Goal: Find specific page/section: Find specific page/section

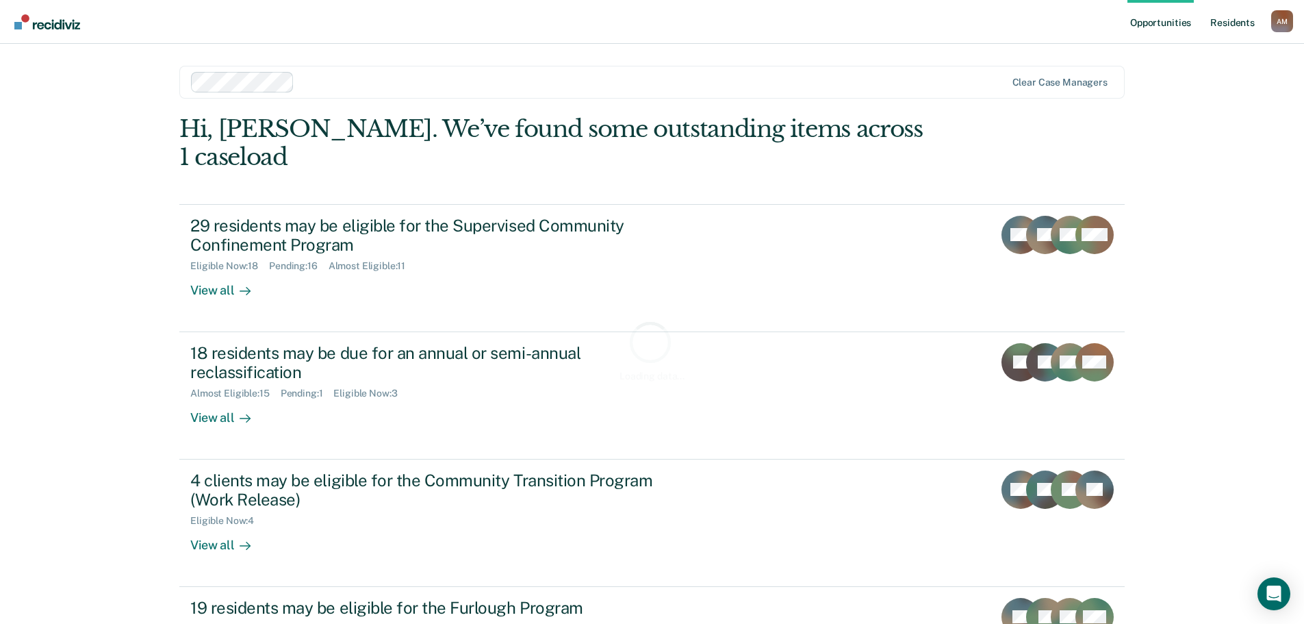
click at [1229, 23] on link "Resident s" at bounding box center [1233, 22] width 50 height 44
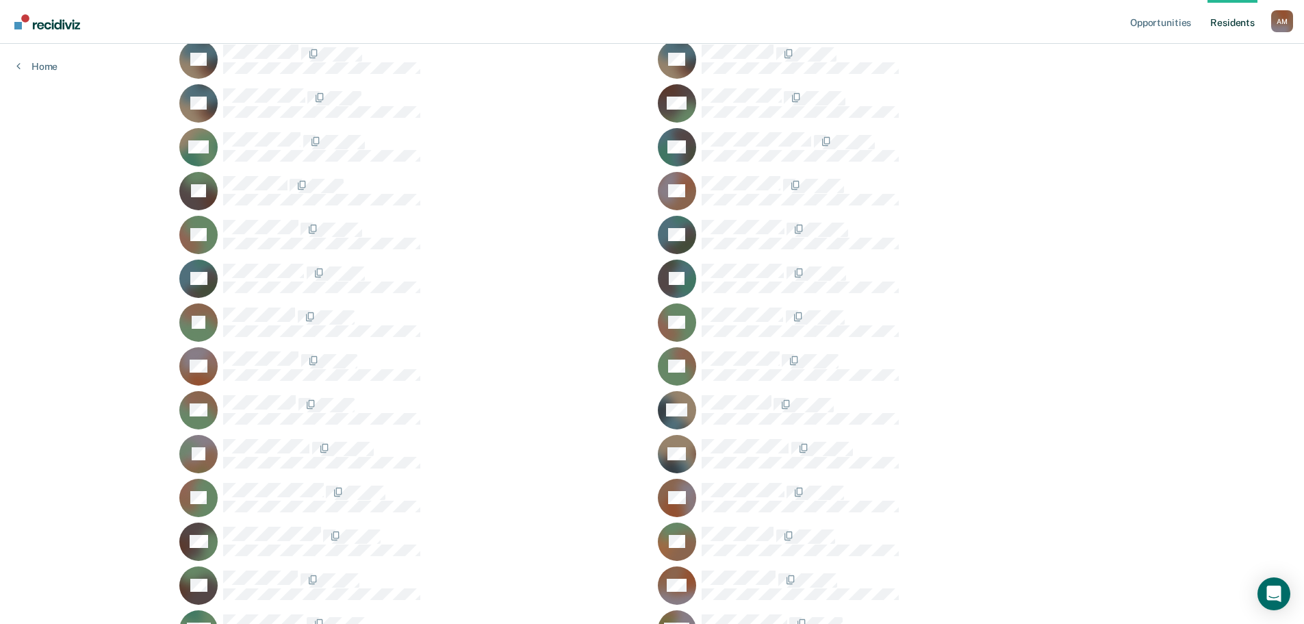
scroll to position [988, 0]
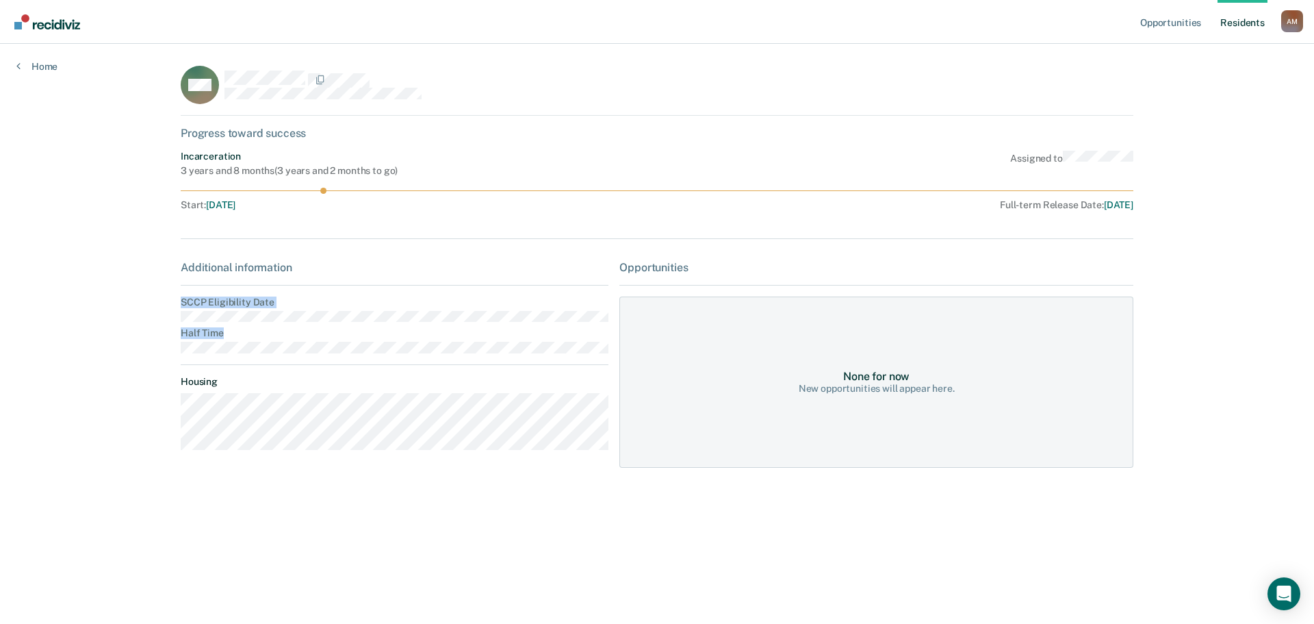
click at [151, 304] on div "Opportunities Resident s Archer, Matthew A M Profile How it works Log Out Home …" at bounding box center [657, 312] width 1314 height 624
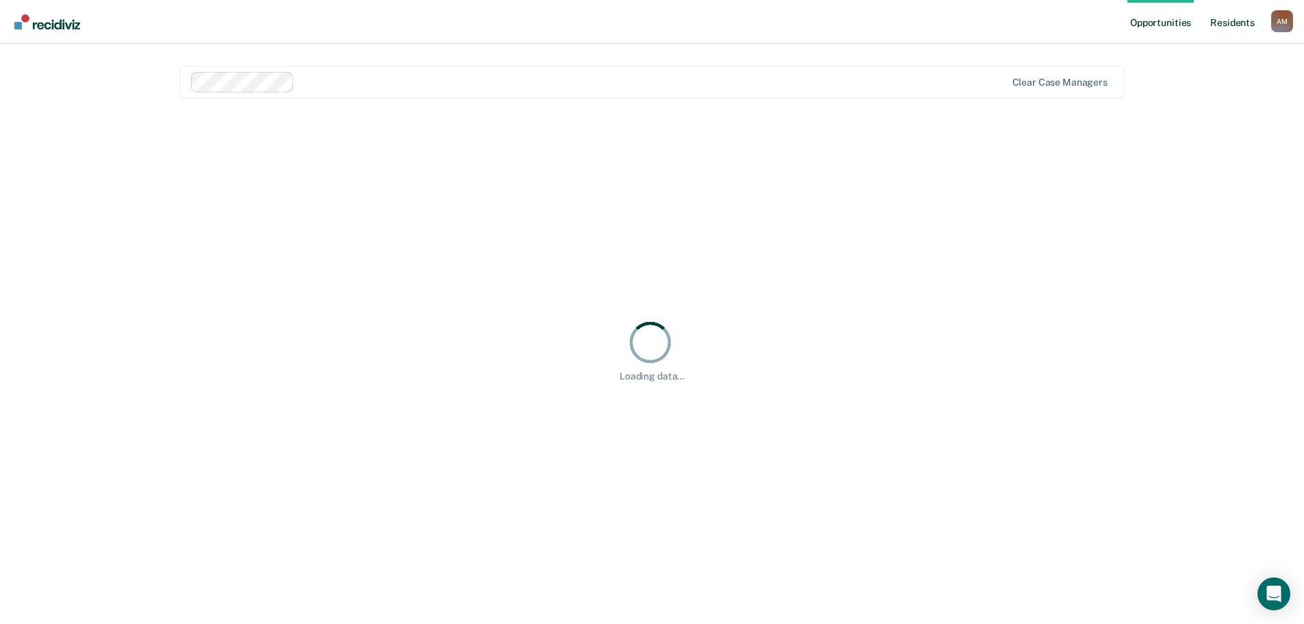
click at [1249, 18] on link "Resident s" at bounding box center [1233, 22] width 50 height 44
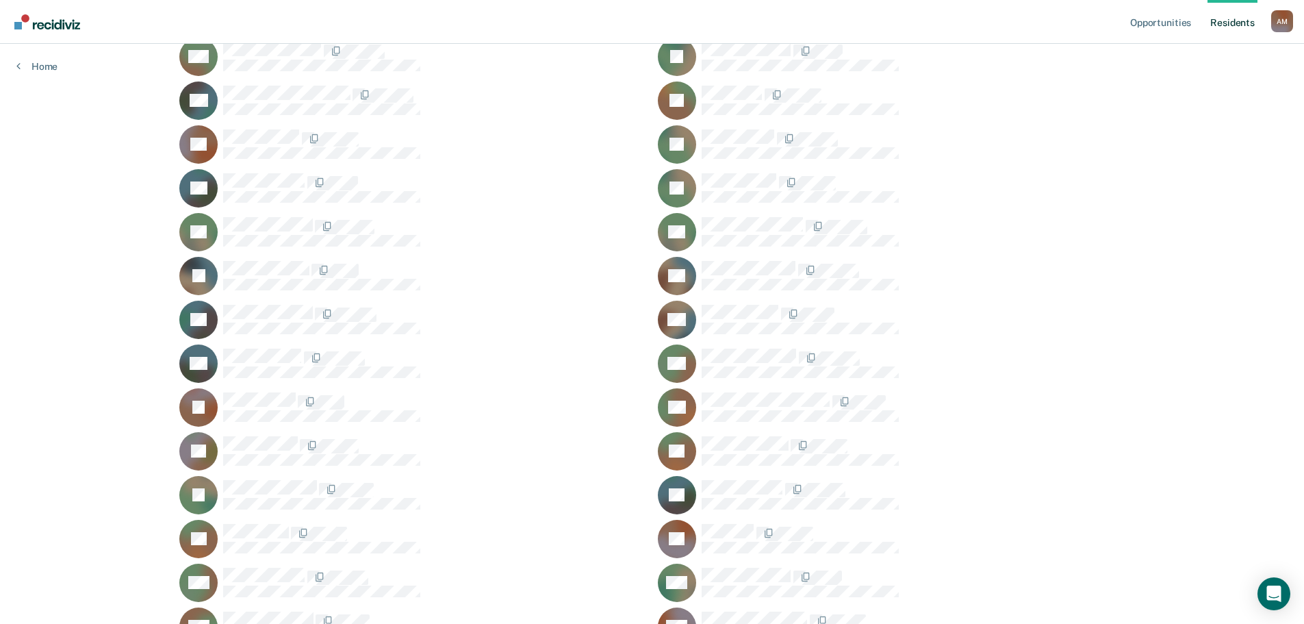
scroll to position [548, 0]
